Goal: Complete application form: Complete application form

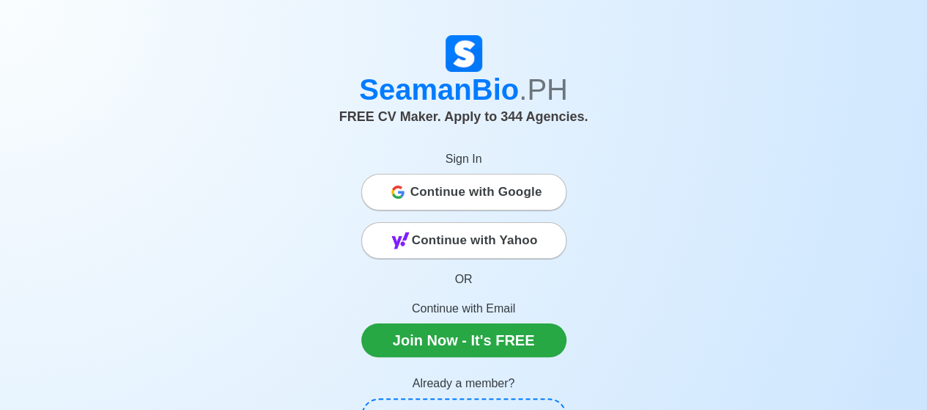
click at [445, 188] on span "Continue with Google" at bounding box center [476, 191] width 132 height 29
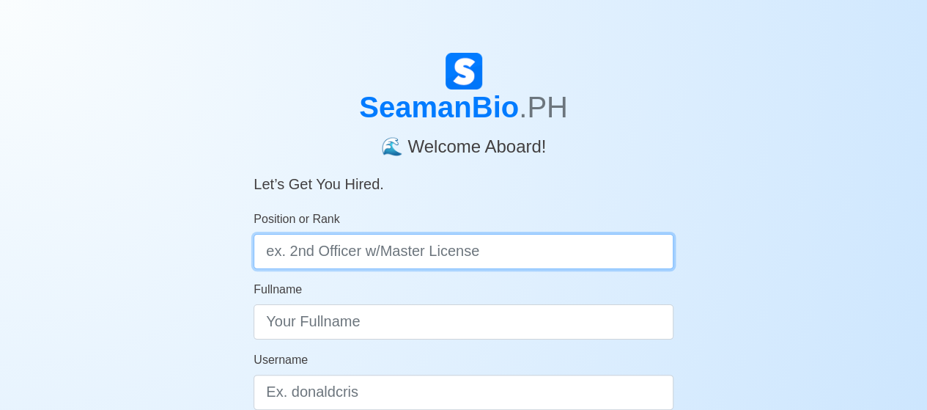
click at [371, 259] on input "Position or Rank" at bounding box center [464, 251] width 420 height 35
type input "WIPER"
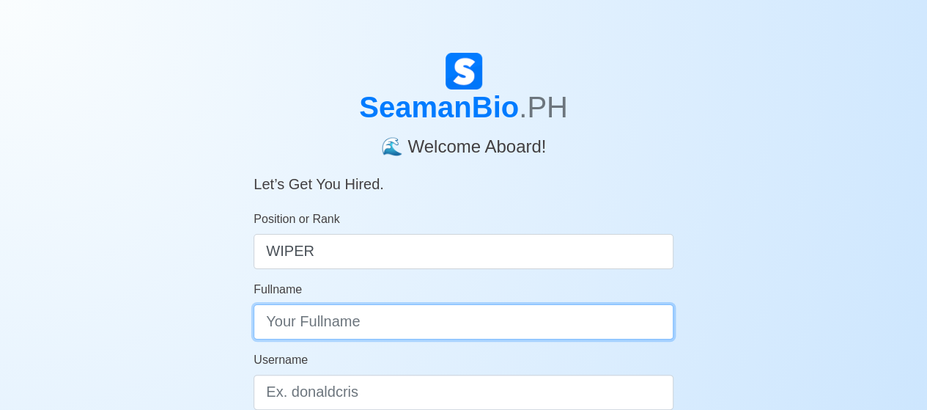
click at [277, 314] on input "Fullname" at bounding box center [464, 321] width 420 height 35
type input "[PERSON_NAME] HERNANDO [PERSON_NAME]"
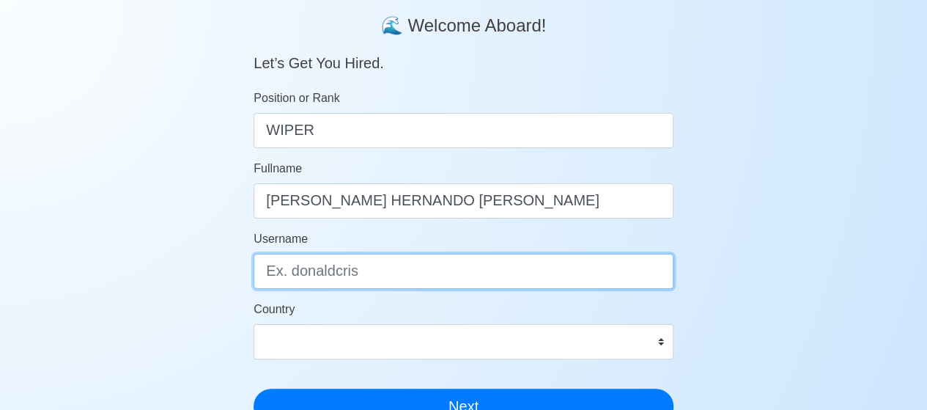
scroll to position [124, 0]
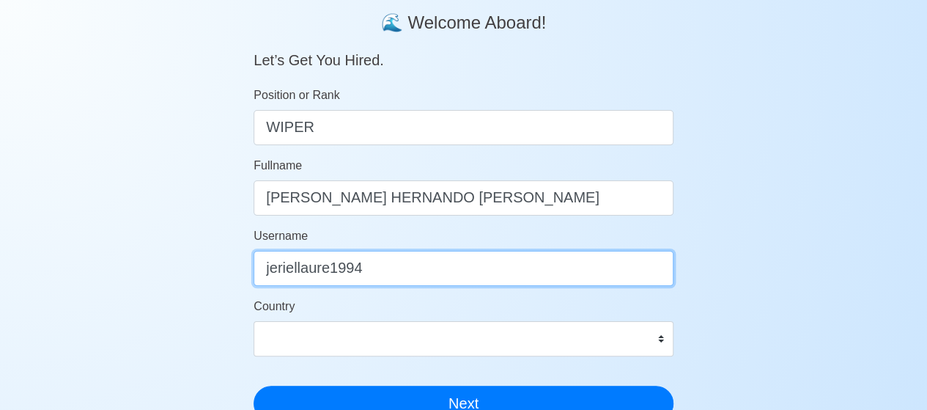
type input "jeriellaure1994"
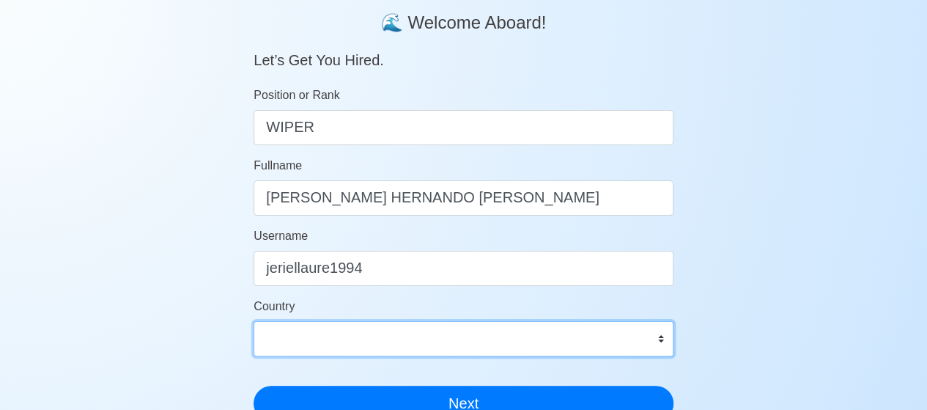
click at [318, 341] on select "Afghanistan Åland Islands Albania Algeria American Samoa Andorra Angola Anguill…" at bounding box center [464, 338] width 420 height 35
select select "PH"
click at [254, 321] on select "Afghanistan Åland Islands Albania Algeria American Samoa Andorra Angola Anguill…" at bounding box center [464, 338] width 420 height 35
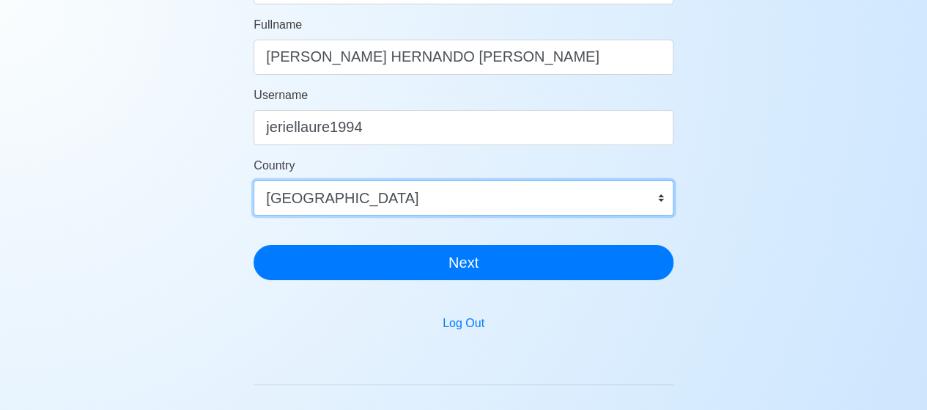
scroll to position [298, 0]
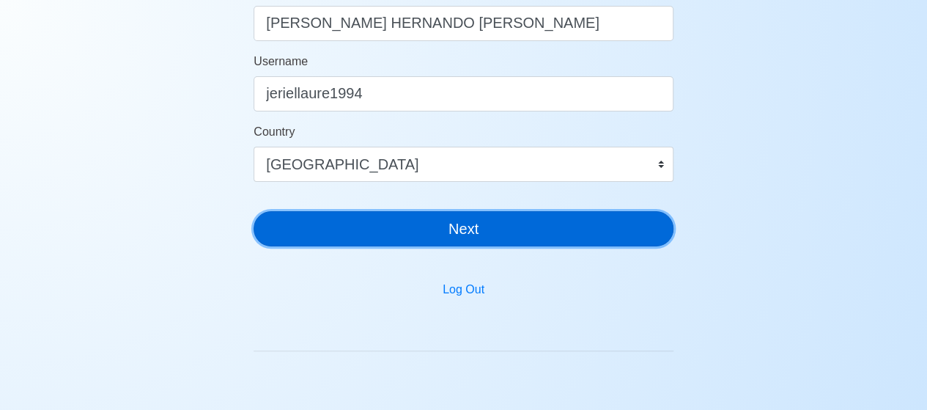
click at [381, 234] on button "Next" at bounding box center [464, 228] width 420 height 35
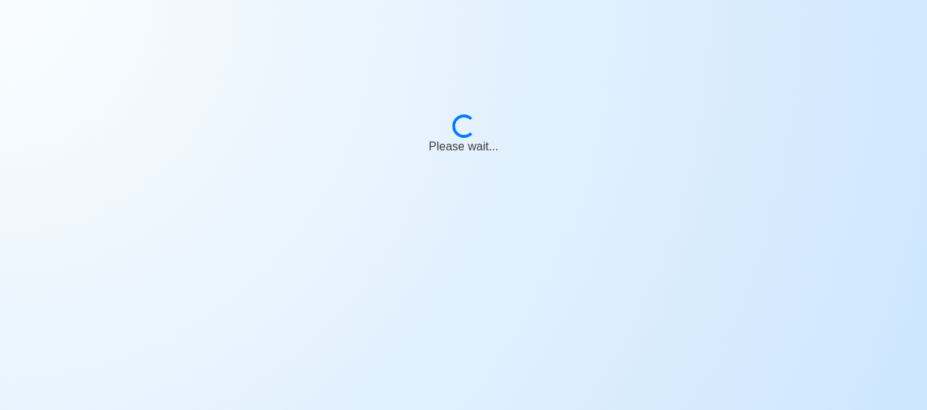
scroll to position [18, 0]
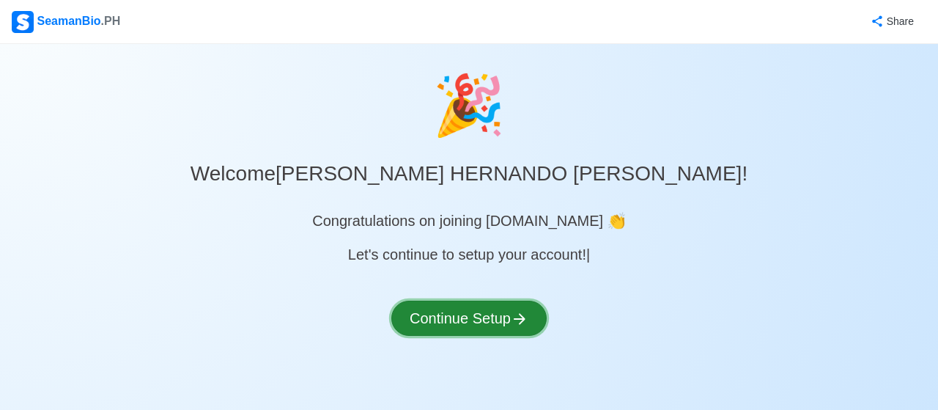
click at [456, 323] on button "Continue Setup" at bounding box center [468, 318] width 155 height 35
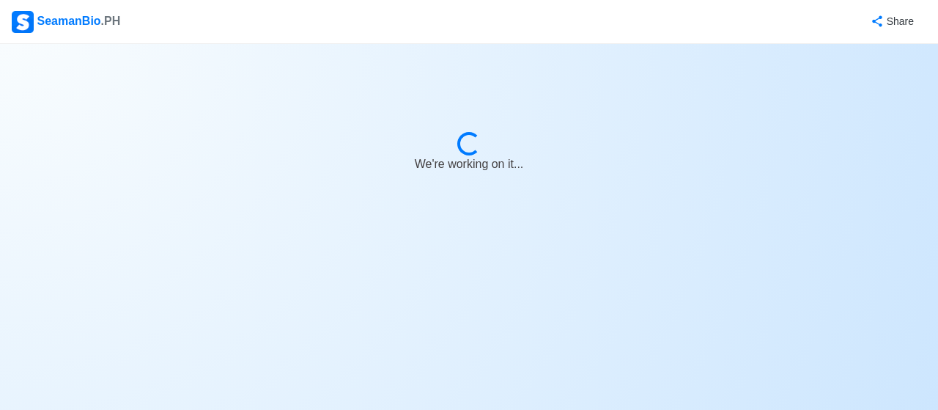
select select "Visible for Hiring"
select select "PH"
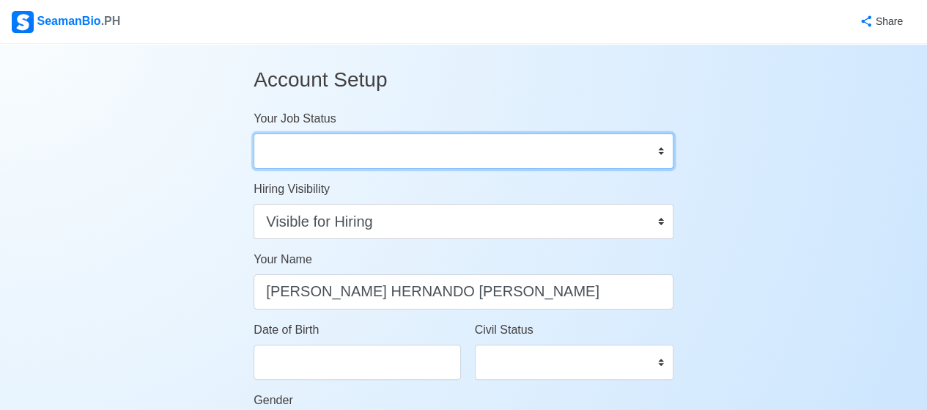
click at [391, 159] on select "Onboard Actively Looking for Job Not Looking for Job" at bounding box center [464, 150] width 420 height 35
select select "Actively Looking for Job"
click at [254, 133] on select "Onboard Actively Looking for Job Not Looking for Job" at bounding box center [464, 150] width 420 height 35
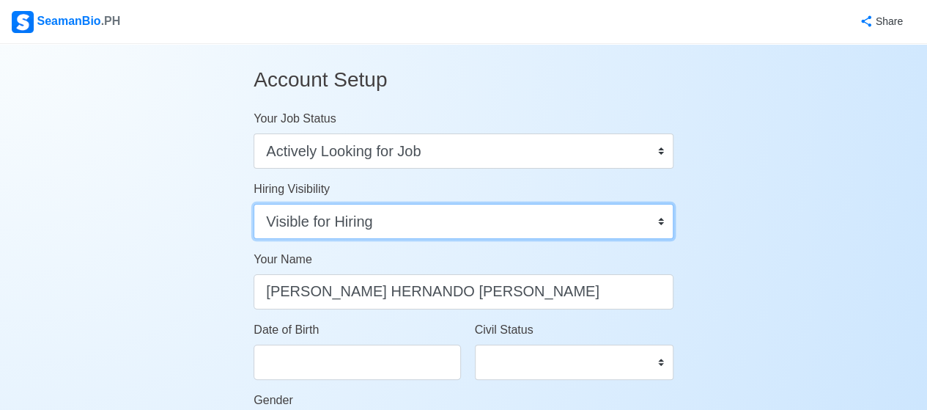
click at [395, 224] on select "Visible for Hiring Not Visible for Hiring" at bounding box center [464, 221] width 420 height 35
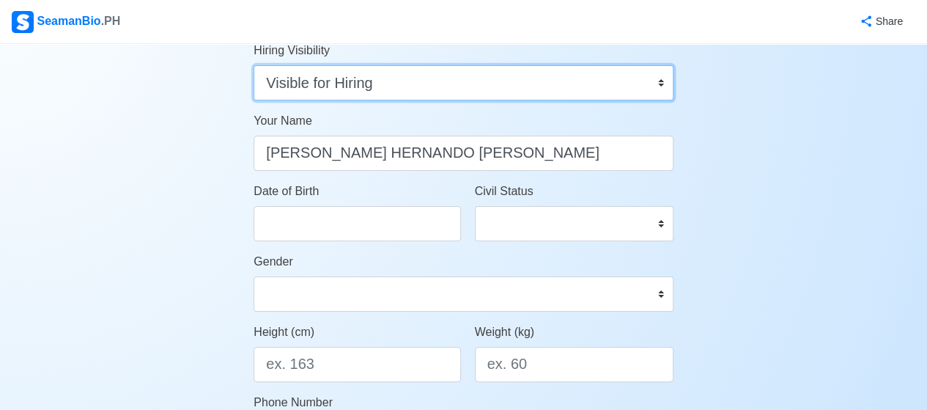
scroll to position [140, 0]
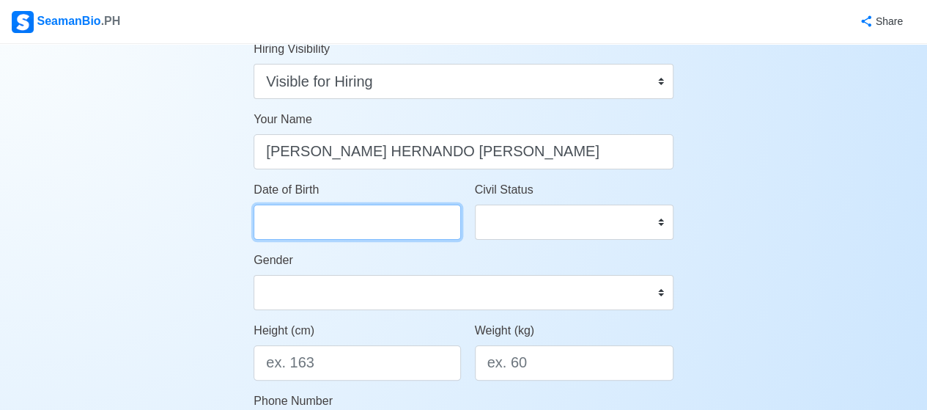
click at [375, 218] on input "Date of Birth" at bounding box center [357, 222] width 207 height 35
select select "****"
select select "*********"
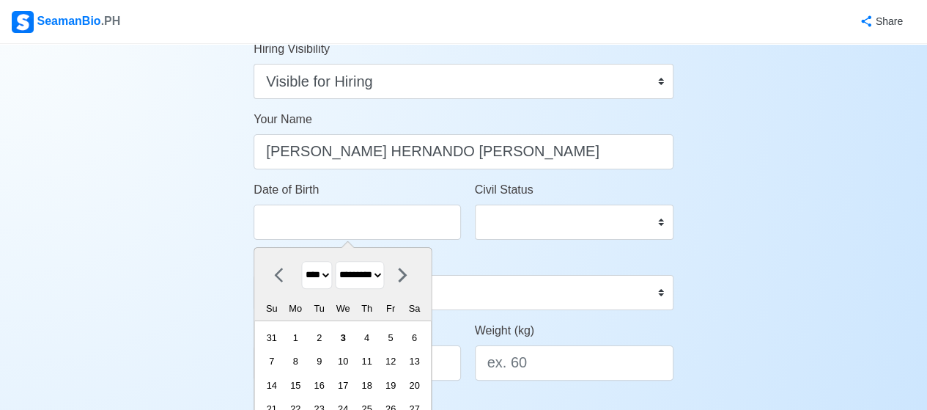
click at [332, 278] on select "**** **** **** **** **** **** **** **** **** **** **** **** **** **** **** ****…" at bounding box center [317, 275] width 31 height 29
select select "****"
click at [302, 261] on select "**** **** **** **** **** **** **** **** **** **** **** **** **** **** **** ****…" at bounding box center [317, 275] width 31 height 29
click at [371, 279] on select "******* ******** ***** ***** *** **** **** ****** ********* ******* ******** **…" at bounding box center [360, 275] width 49 height 29
select select "*******"
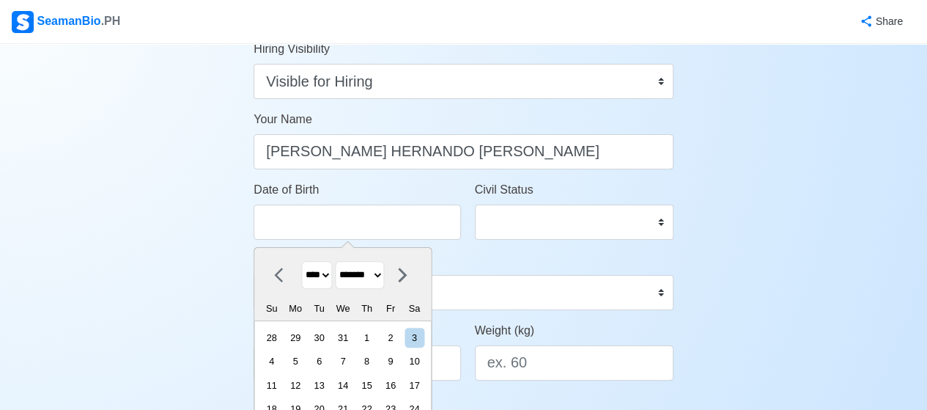
click at [340, 261] on select "******* ******** ***** ***** *** **** **** ****** ********* ******* ******** **…" at bounding box center [360, 275] width 49 height 29
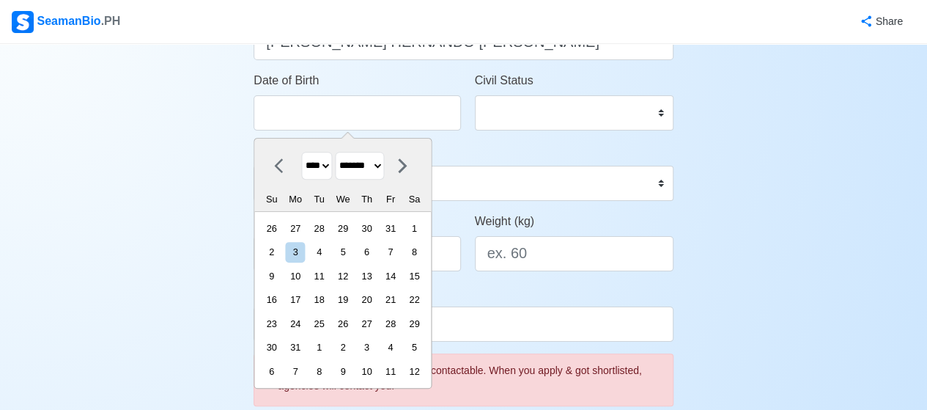
scroll to position [250, 0]
click at [422, 317] on div "29" at bounding box center [415, 323] width 20 height 20
type input "01/29/1994"
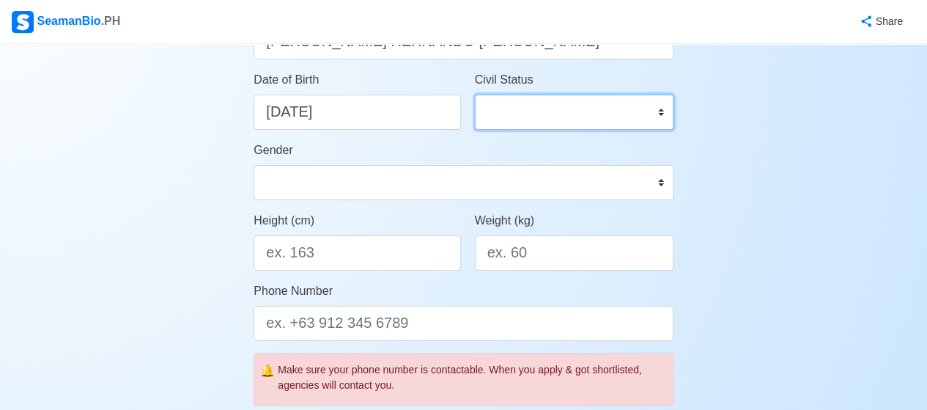
click at [509, 118] on select "Single Married Widowed Separated" at bounding box center [574, 112] width 199 height 35
select select "Married"
click at [475, 95] on select "Single Married Widowed Separated" at bounding box center [574, 112] width 199 height 35
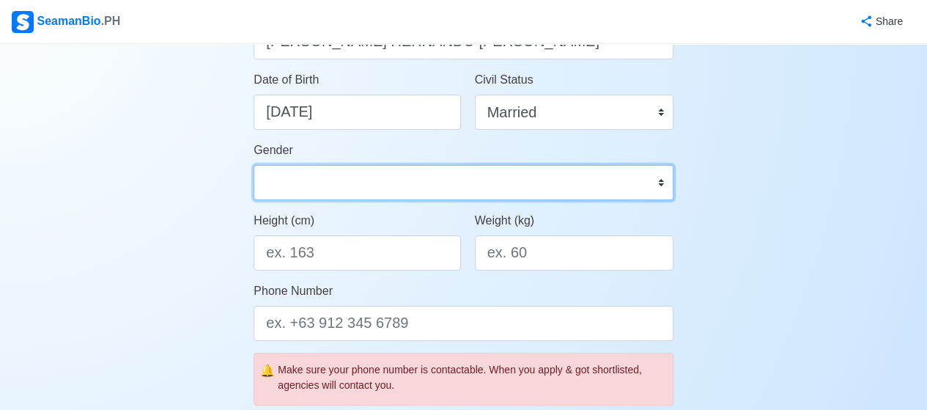
click at [406, 191] on select "Male Female" at bounding box center [464, 182] width 420 height 35
select select "[DEMOGRAPHIC_DATA]"
click at [254, 165] on select "Male Female" at bounding box center [464, 182] width 420 height 35
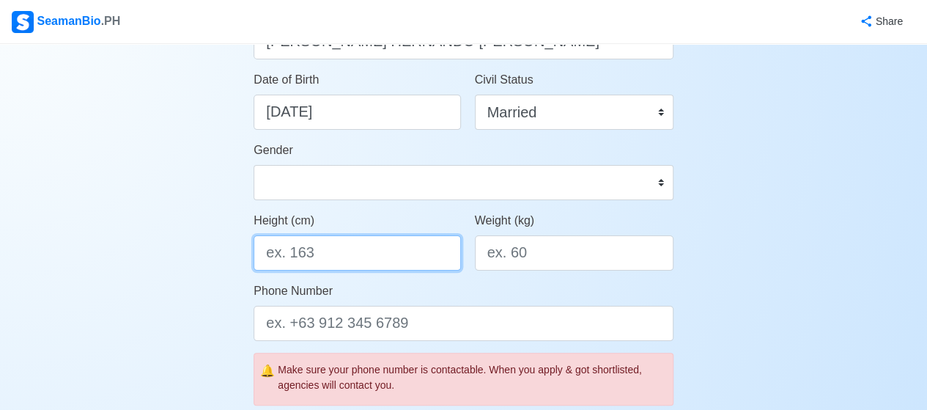
click at [342, 245] on input "Height (cm)" at bounding box center [357, 252] width 207 height 35
type input "170"
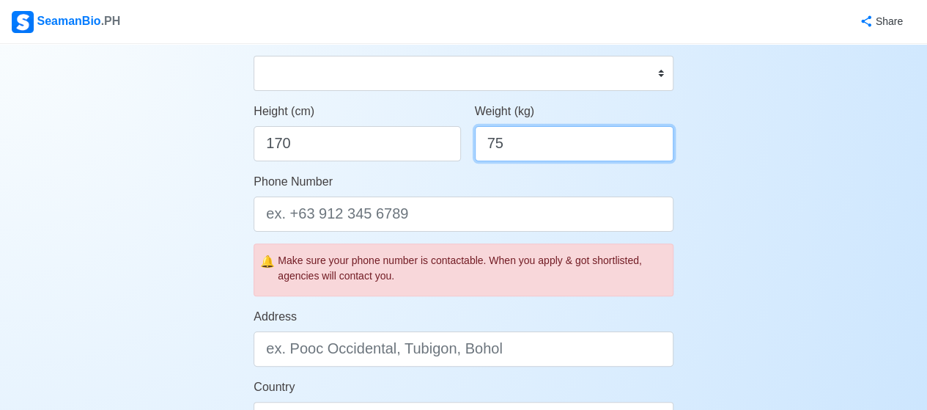
scroll to position [360, 0]
type input "75"
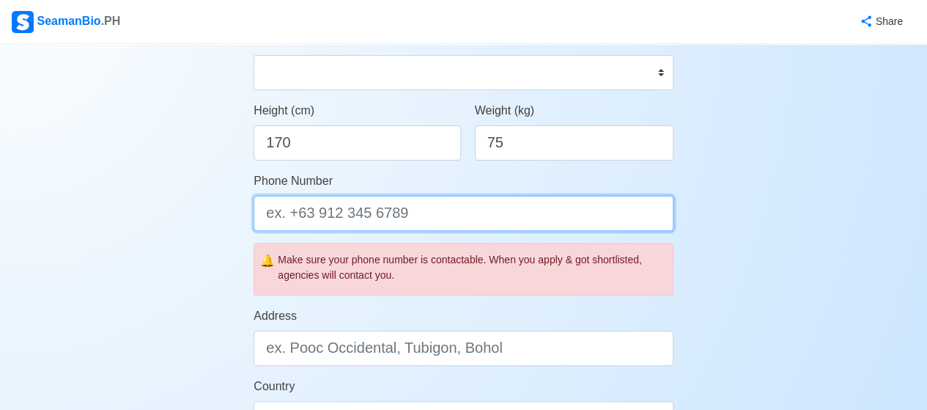
click at [316, 212] on input "Phone Number" at bounding box center [464, 213] width 420 height 35
type input "09959285935"
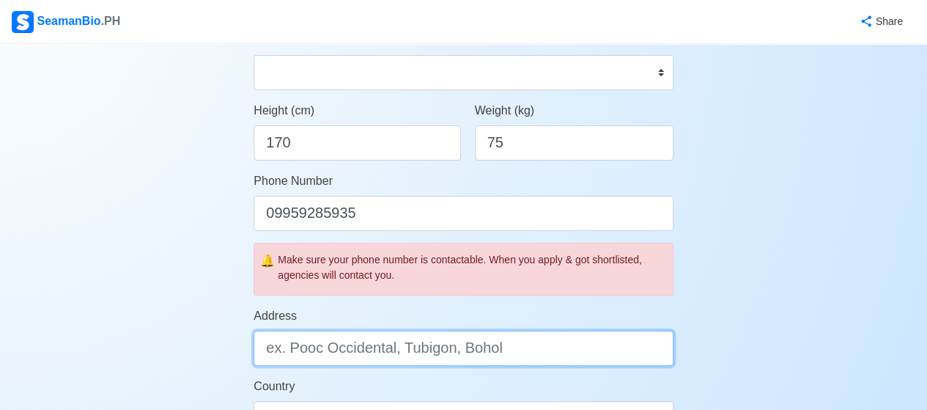
click at [331, 355] on input "Address" at bounding box center [464, 348] width 420 height 35
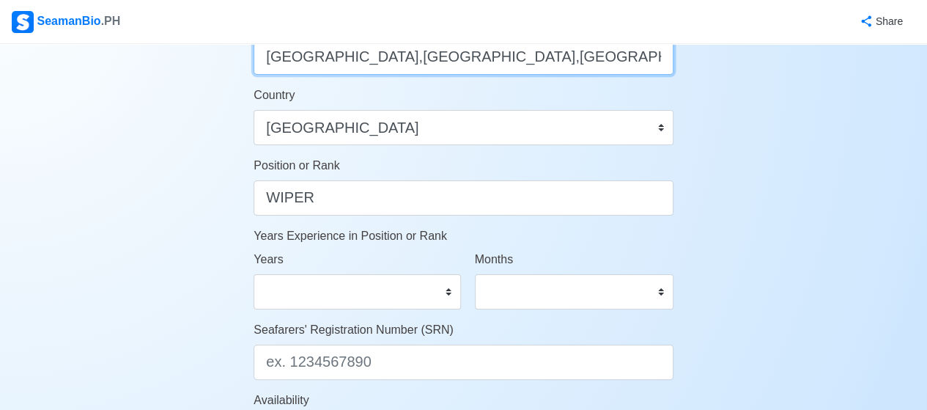
scroll to position [655, 0]
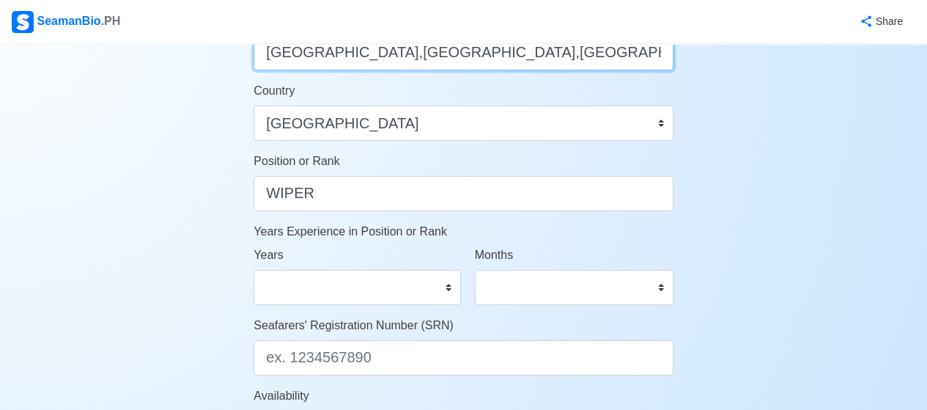
type input "Poblacion,Magsaysay,Lanao del Norte"
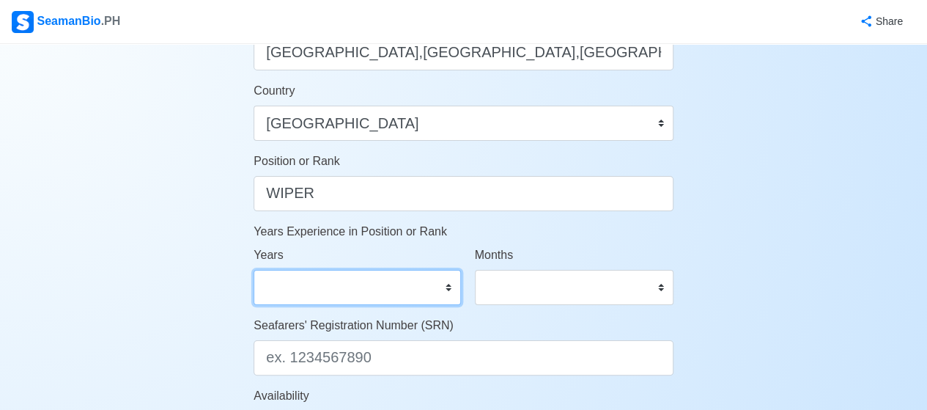
click at [347, 300] on select "0 1 2 3 4 5 6 7 8 9 10 11 12 13 14 15 16 17 18 19 20 21 22 23 24 25 26 27 28 29…" at bounding box center [357, 287] width 207 height 35
select select "1"
click at [254, 270] on select "0 1 2 3 4 5 6 7 8 9 10 11 12 13 14 15 16 17 18 19 20 21 22 23 24 25 26 27 28 29…" at bounding box center [357, 287] width 207 height 35
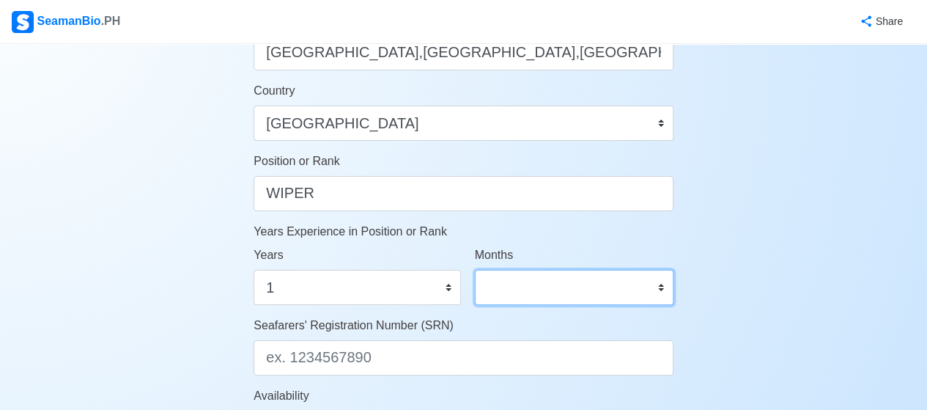
click at [490, 285] on select "0 1 2 3 4 5 6 7 8 9 10 11" at bounding box center [574, 287] width 199 height 35
select select "0"
click at [475, 270] on select "0 1 2 3 4 5 6 7 8 9 10 11" at bounding box center [574, 287] width 199 height 35
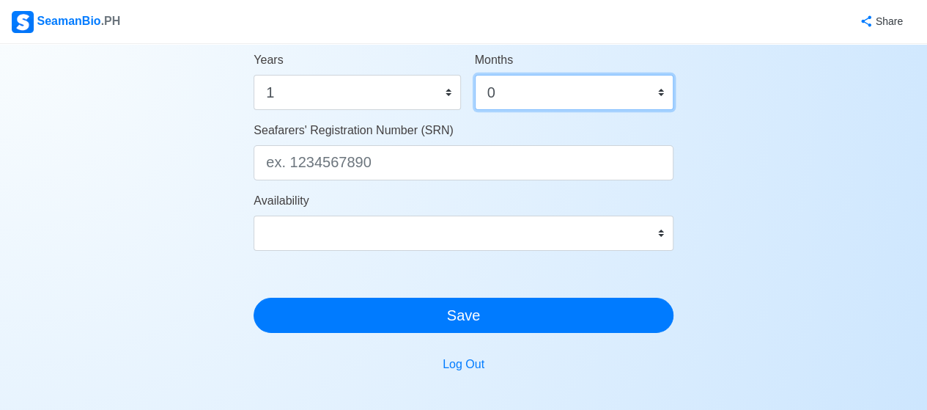
scroll to position [853, 0]
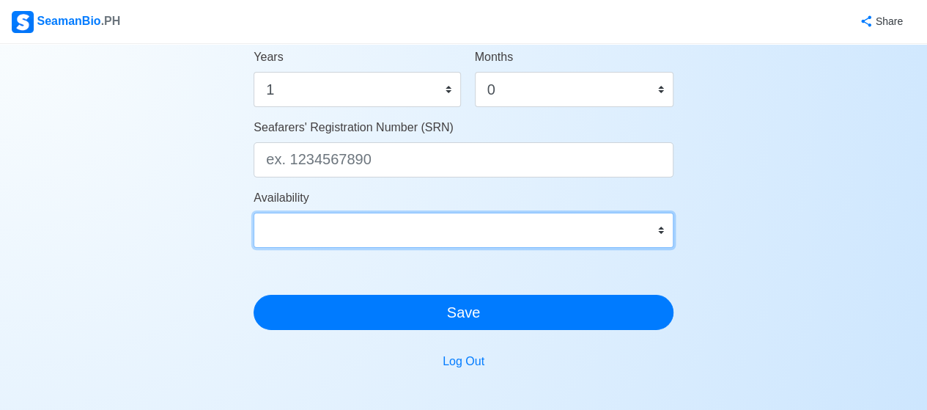
click at [398, 223] on select "Immediate Oct 2025 Nov 2025 Dec 2025 Jan 2026 Feb 2026 Mar 2026 Apr 2026 May 20…" at bounding box center [464, 230] width 420 height 35
click at [362, 234] on select "Immediate Oct 2025 Nov 2025 Dec 2025 Jan 2026 Feb 2026 Mar 2026 Apr 2026 May 20…" at bounding box center [464, 230] width 420 height 35
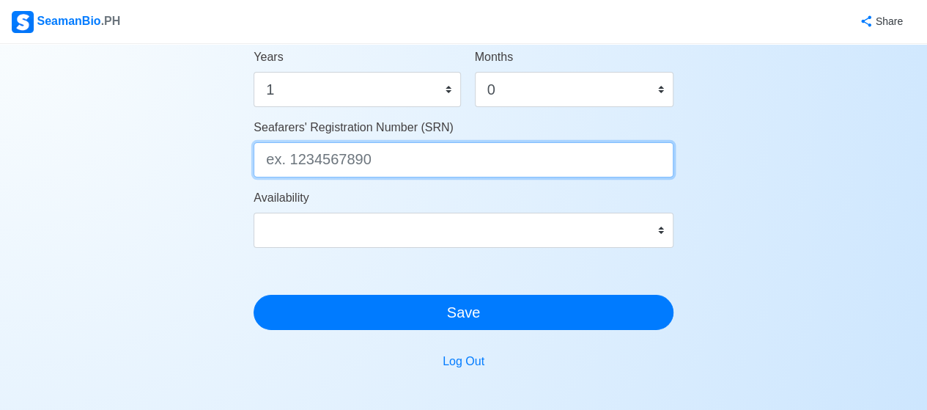
click at [352, 171] on input "Seafarers' Registration Number (SRN)" at bounding box center [464, 159] width 420 height 35
paste input "9401290065"
type input "9401290065"
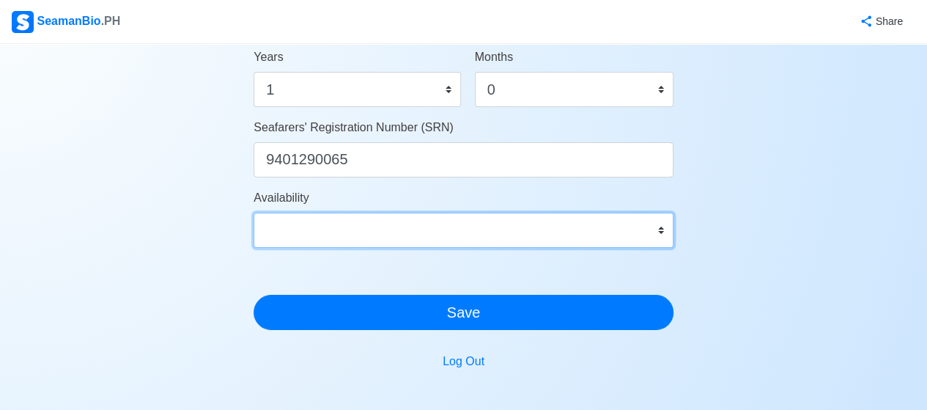
click at [359, 237] on select "Immediate Oct 2025 Nov 2025 Dec 2025 Jan 2026 Feb 2026 Mar 2026 Apr 2026 May 20…" at bounding box center [464, 230] width 420 height 35
select select "4102416000000"
click at [254, 213] on select "Immediate Oct 2025 Nov 2025 Dec 2025 Jan 2026 Feb 2026 Mar 2026 Apr 2026 May 20…" at bounding box center [464, 230] width 420 height 35
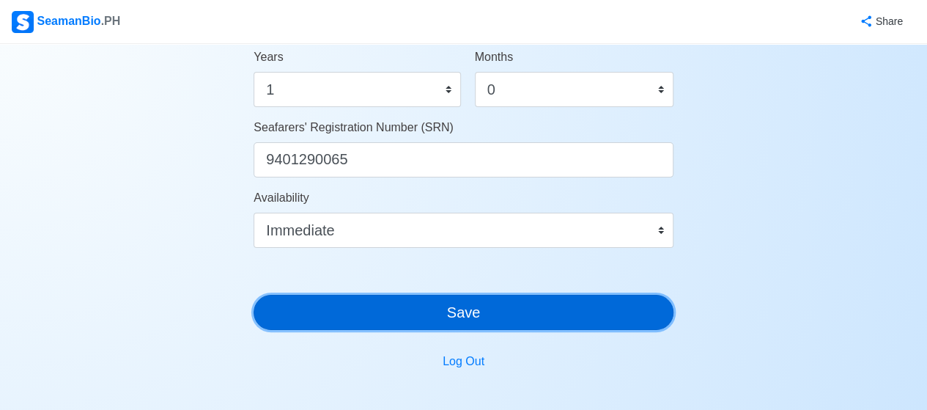
click at [359, 313] on button "Save" at bounding box center [464, 312] width 420 height 35
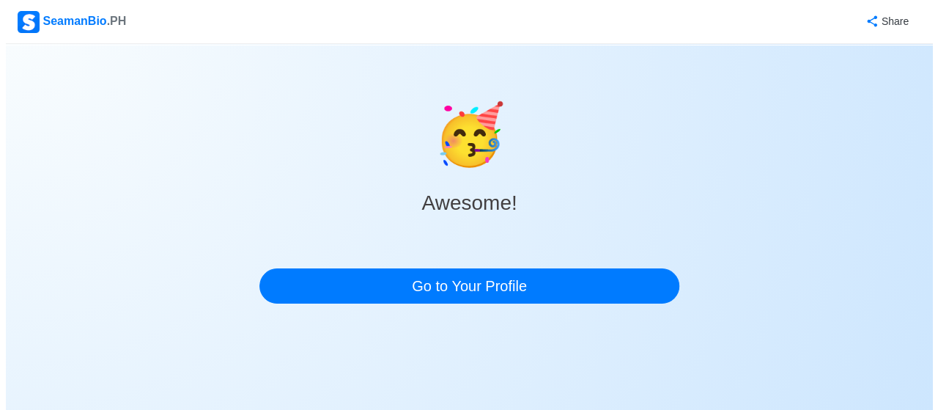
scroll to position [0, 0]
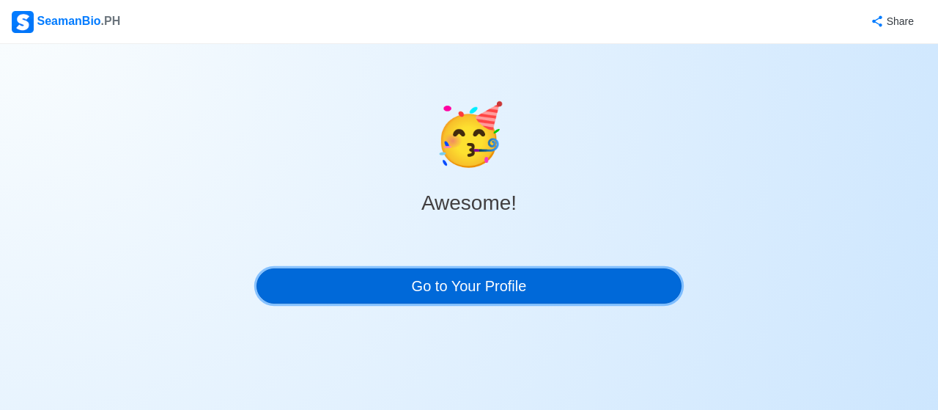
click at [317, 292] on link "Go to Your Profile" at bounding box center [469, 285] width 425 height 35
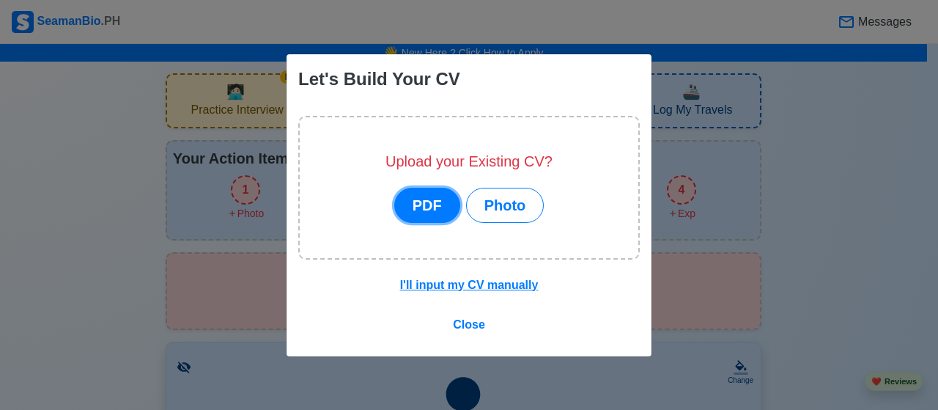
click at [419, 205] on button "PDF" at bounding box center [427, 205] width 66 height 35
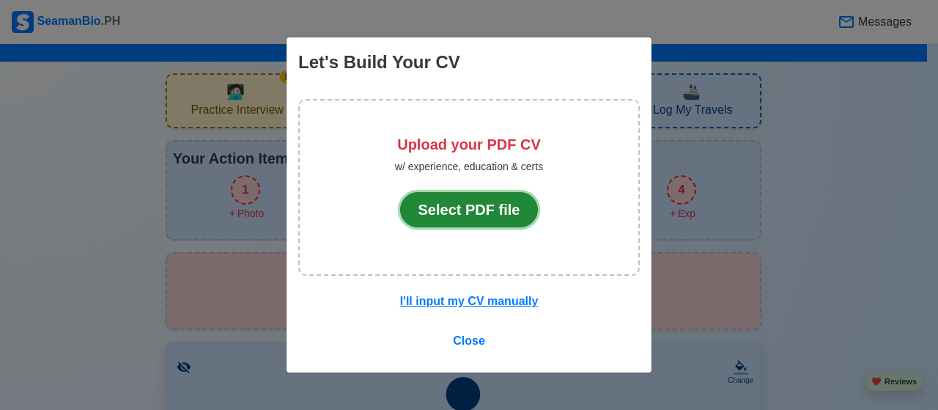
click at [422, 209] on button "Select PDF file" at bounding box center [469, 209] width 139 height 35
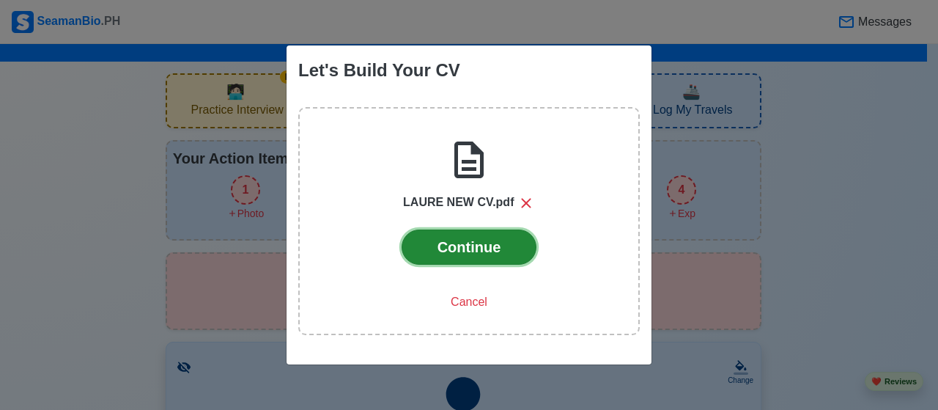
click at [450, 250] on button "Continue" at bounding box center [470, 246] width 136 height 35
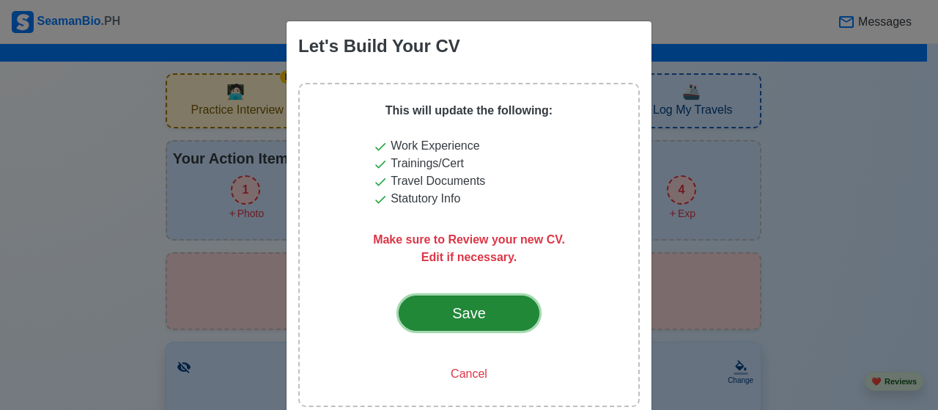
click at [428, 314] on button "Save" at bounding box center [469, 312] width 141 height 35
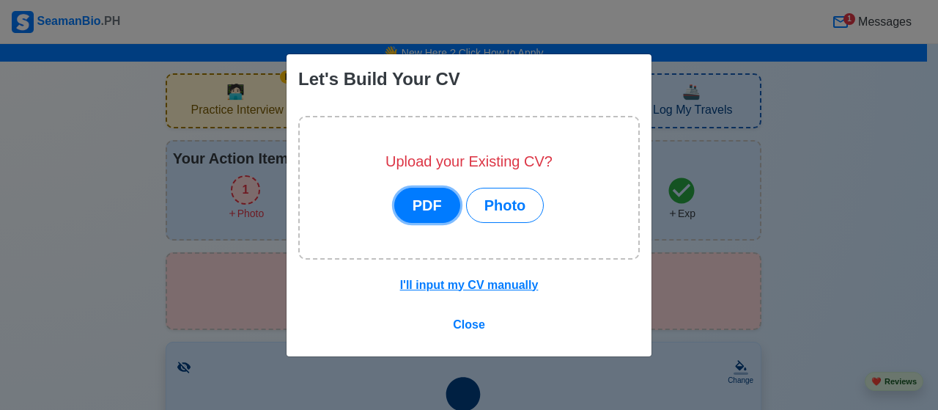
click at [424, 198] on button "PDF" at bounding box center [427, 205] width 66 height 35
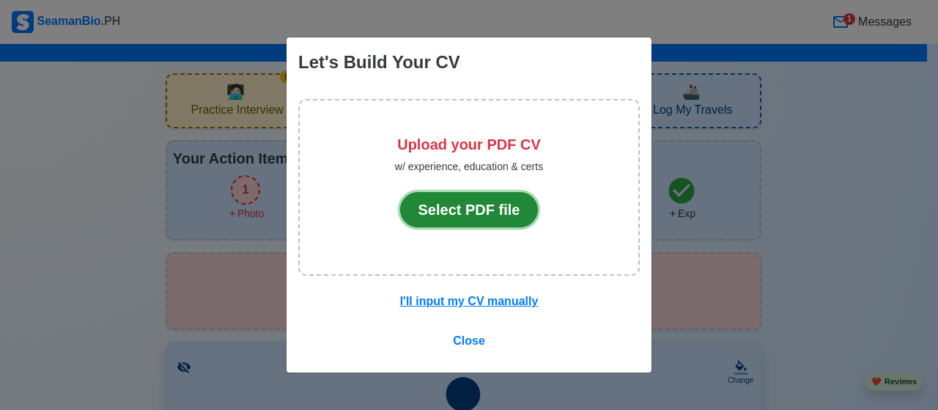
click at [424, 198] on button "Select PDF file" at bounding box center [469, 209] width 139 height 35
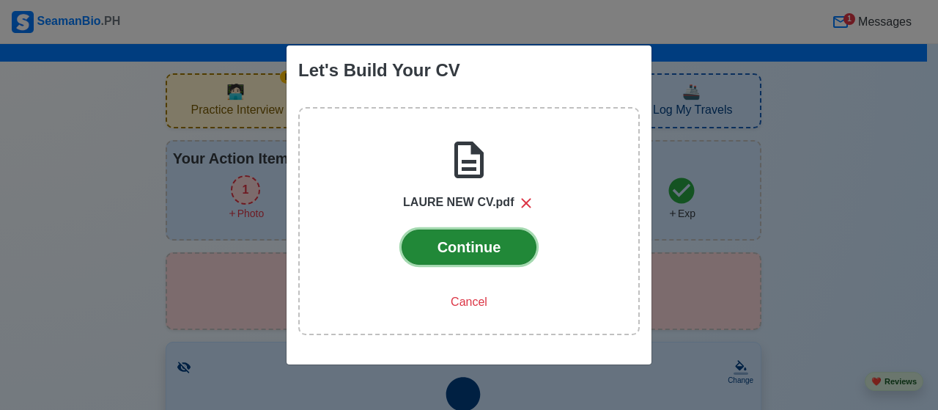
click at [476, 263] on button "Continue" at bounding box center [470, 246] width 136 height 35
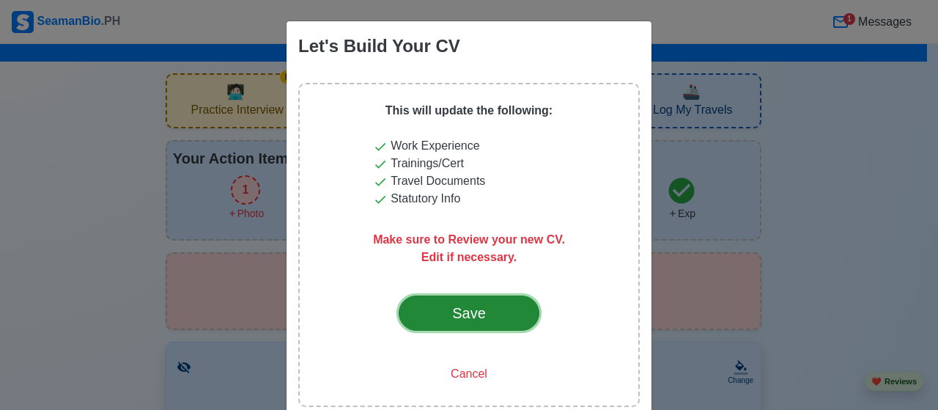
click at [481, 305] on div "Save" at bounding box center [469, 313] width 69 height 22
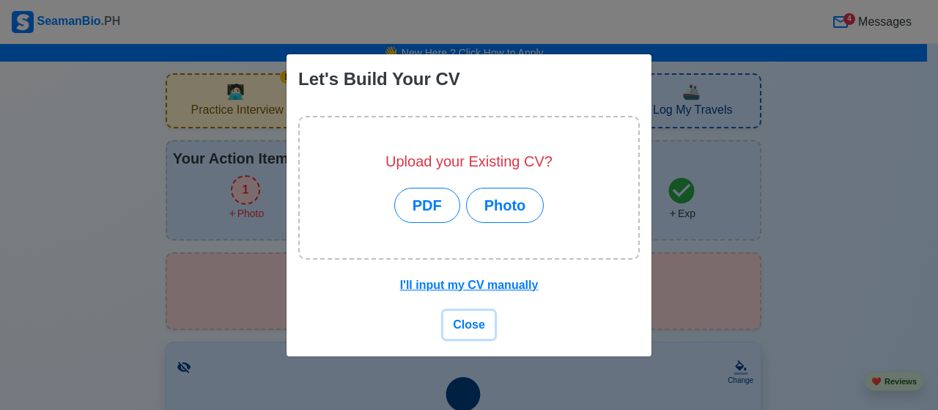
click at [471, 328] on span "Close" at bounding box center [469, 324] width 32 height 12
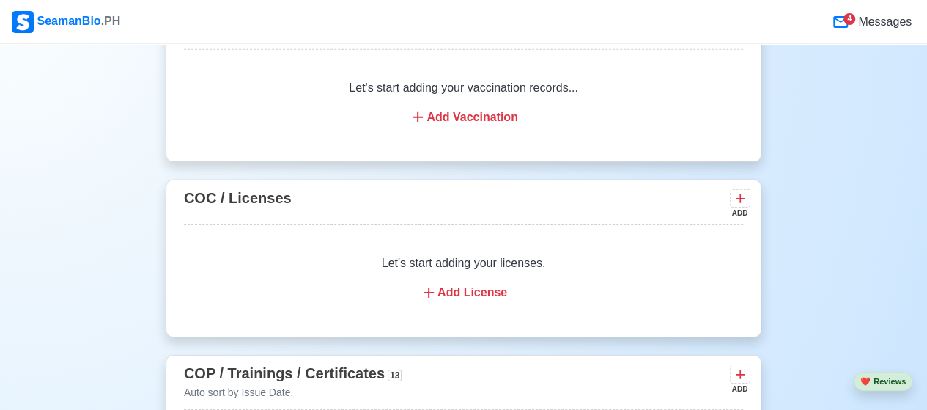
scroll to position [2035, 0]
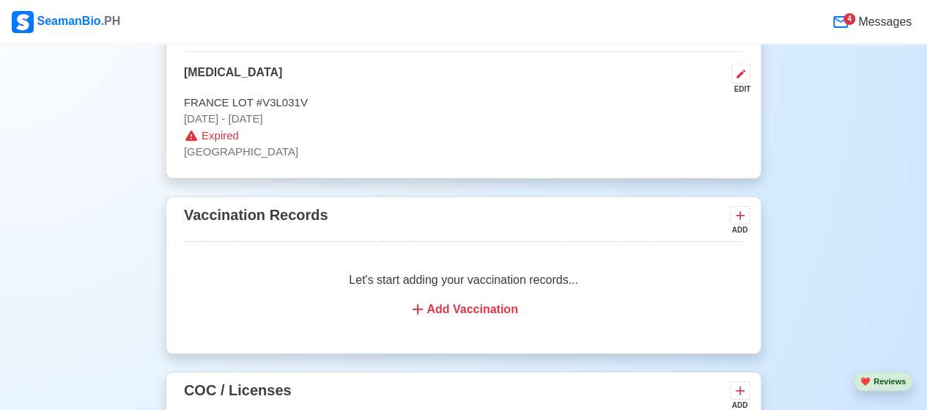
click at [839, 26] on icon at bounding box center [840, 22] width 15 height 12
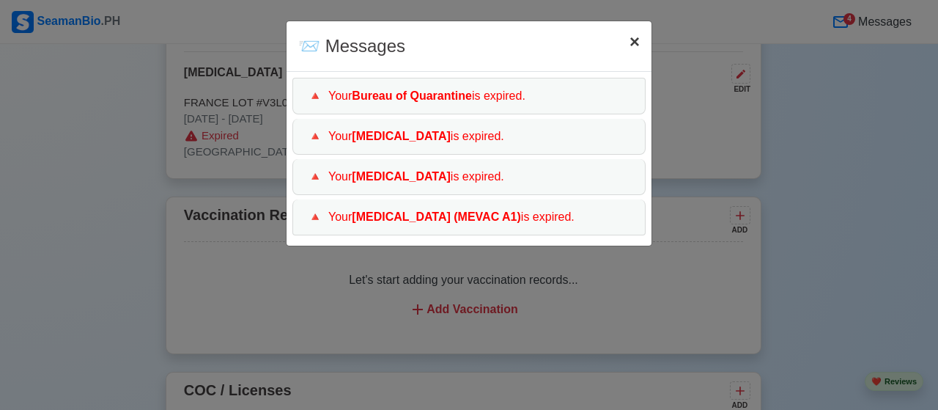
click at [631, 39] on span "×" at bounding box center [635, 42] width 10 height 20
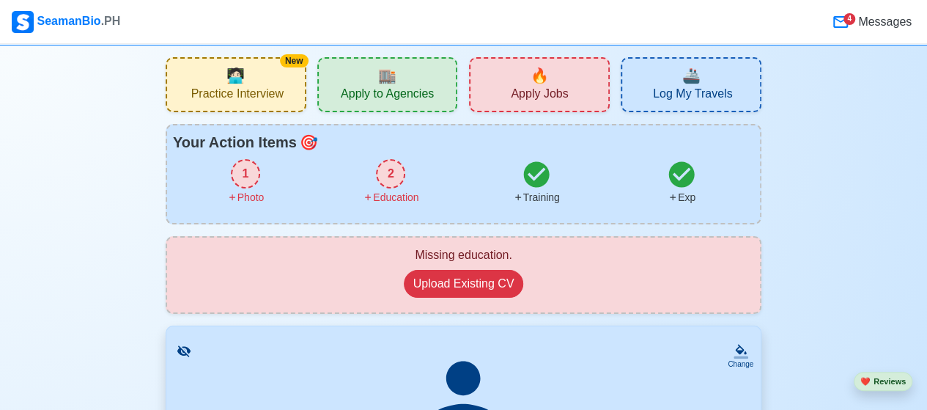
scroll to position [0, 0]
